Goal: Transaction & Acquisition: Subscribe to service/newsletter

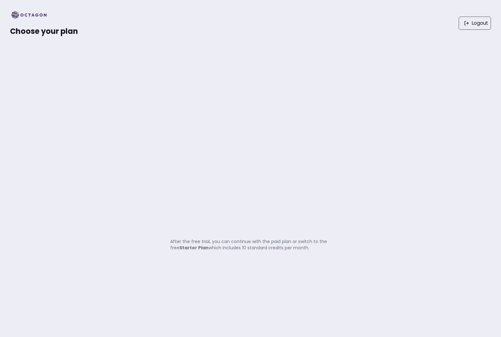
click at [33, 14] on img at bounding box center [31, 15] width 42 height 10
